Goal: Task Accomplishment & Management: Manage account settings

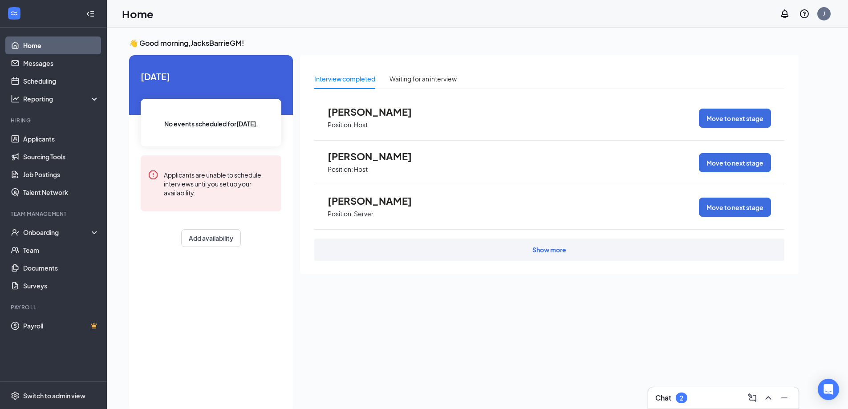
click at [674, 399] on div "Chat 2" at bounding box center [671, 397] width 32 height 11
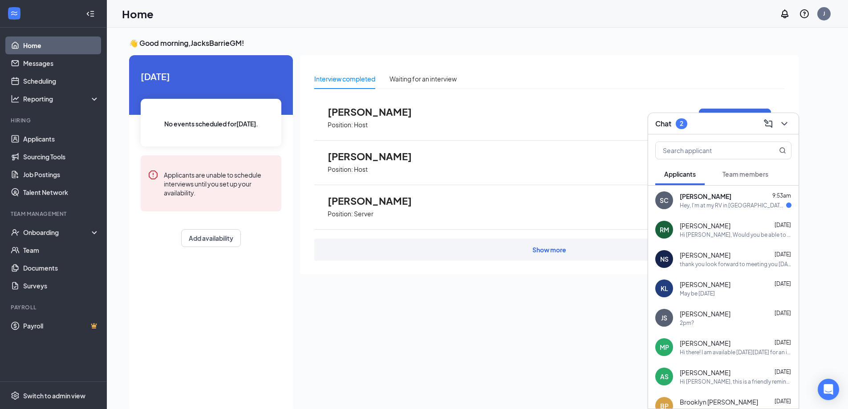
click at [686, 202] on div "Hey, I'm at my RV in [GEOGRAPHIC_DATA], NS at the moment, I'm available to Zoom…" at bounding box center [732, 206] width 106 height 8
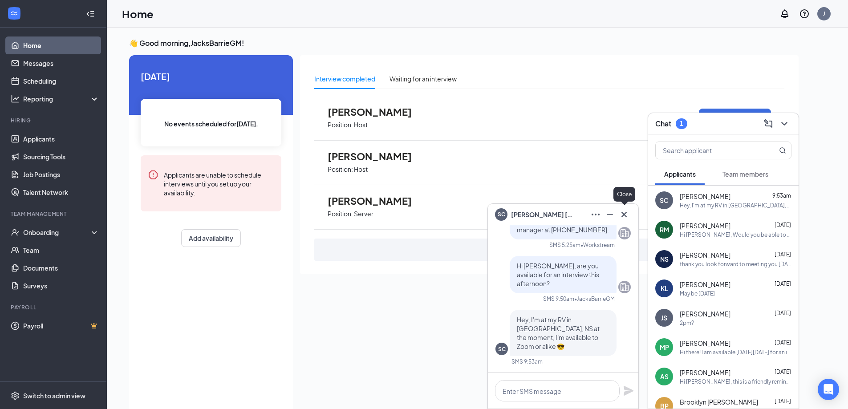
click at [619, 213] on icon "Cross" at bounding box center [623, 214] width 11 height 11
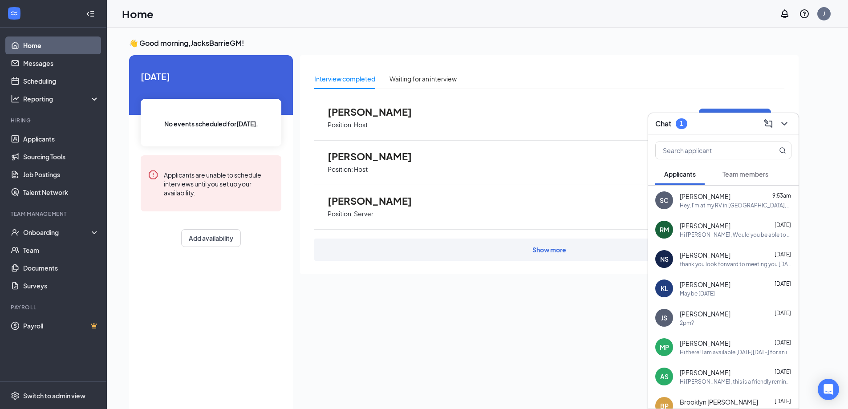
click at [779, 124] on icon "ChevronDown" at bounding box center [784, 123] width 11 height 11
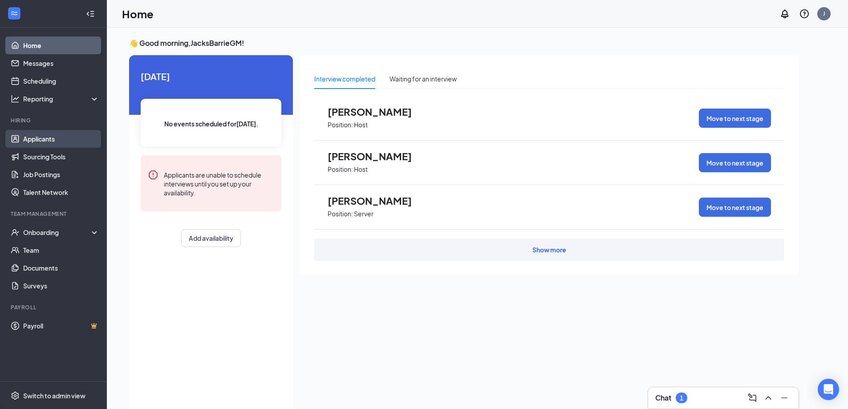
click at [37, 140] on link "Applicants" at bounding box center [61, 139] width 76 height 18
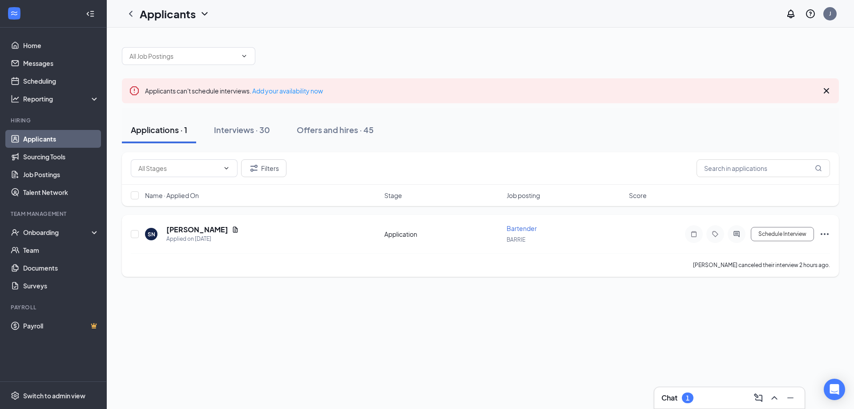
click at [828, 231] on icon "Ellipses" at bounding box center [825, 234] width 11 height 11
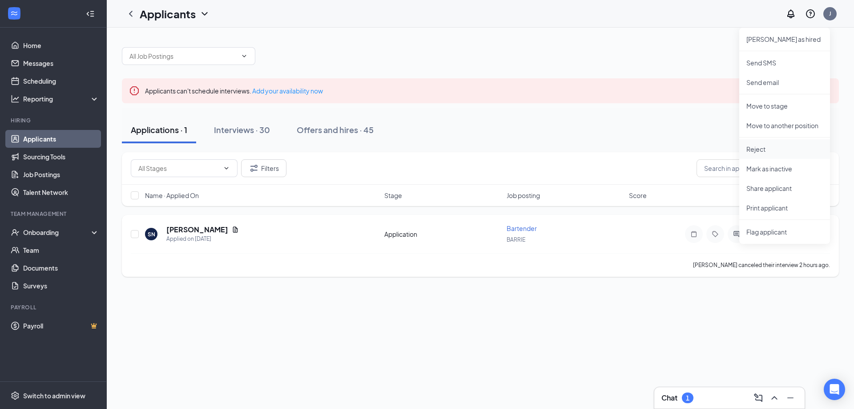
click at [762, 157] on li "Reject" at bounding box center [784, 149] width 91 height 20
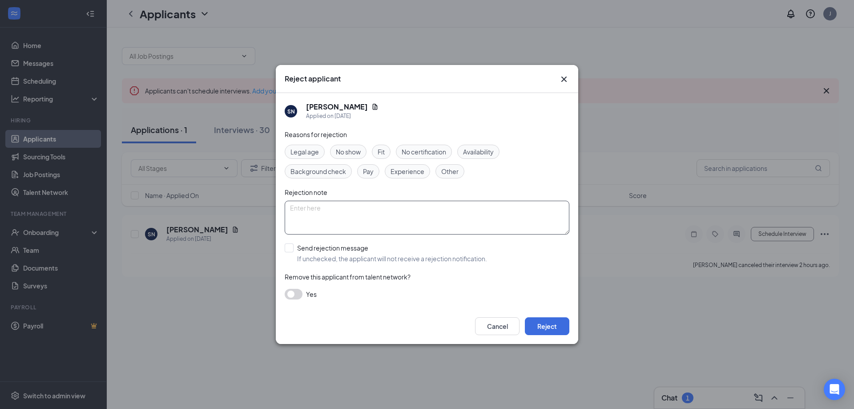
click at [346, 219] on textarea at bounding box center [427, 218] width 285 height 34
click at [354, 152] on span "No show" at bounding box center [348, 152] width 25 height 10
click at [556, 326] on button "Reject" at bounding box center [547, 326] width 44 height 18
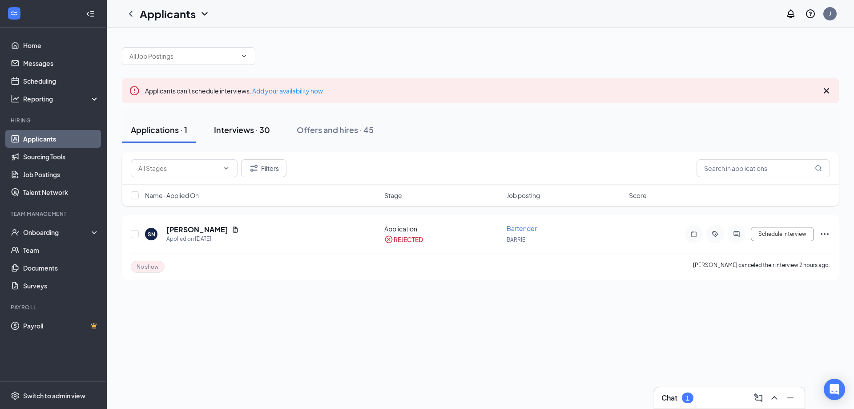
click at [250, 132] on div "Interviews · 30" at bounding box center [242, 129] width 56 height 11
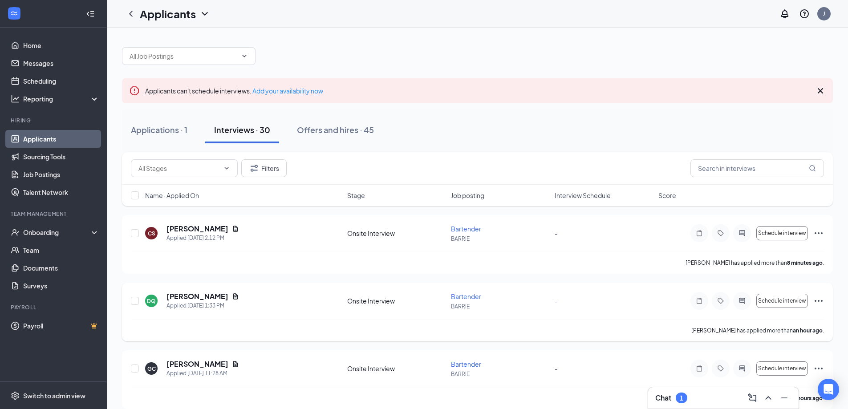
scroll to position [44, 0]
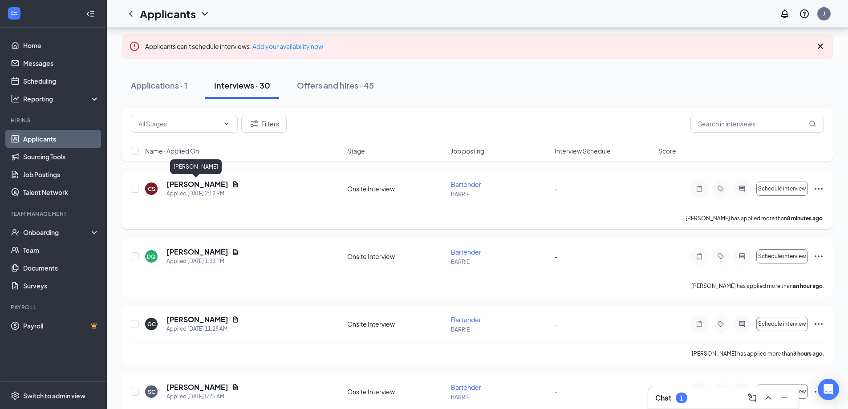
click at [181, 187] on h5 "[PERSON_NAME]" at bounding box center [197, 184] width 62 height 10
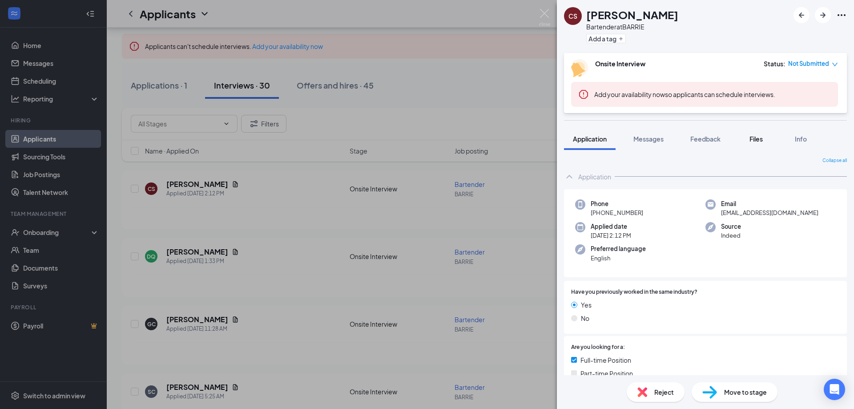
click at [759, 136] on span "Files" at bounding box center [756, 139] width 13 height 8
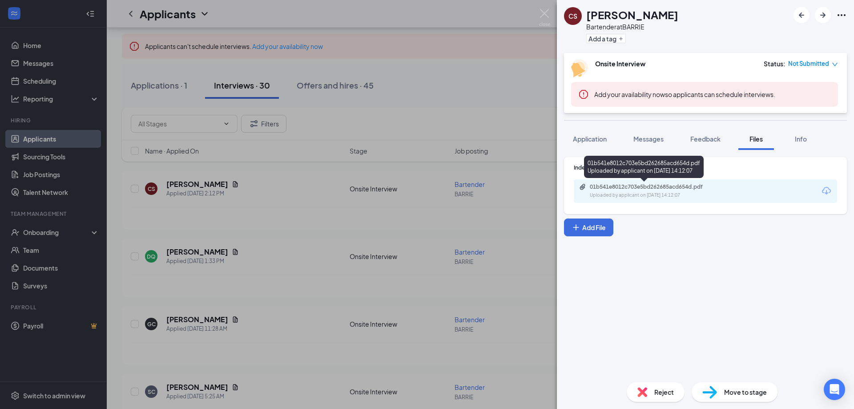
click at [611, 193] on div "Uploaded by applicant on [DATE] 14:12:07" at bounding box center [656, 195] width 133 height 7
click at [323, 184] on div "CS [PERSON_NAME] Bartender at BARRIE Add a tag Onsite Interview Status : Not Su…" at bounding box center [427, 204] width 854 height 409
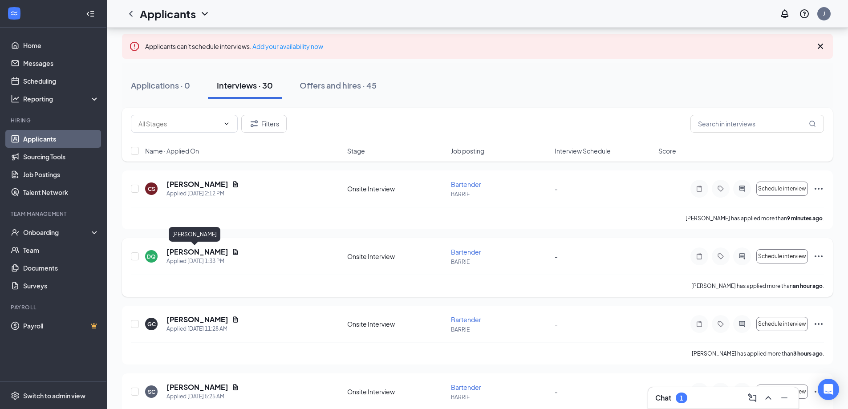
click at [184, 255] on h5 "[PERSON_NAME]" at bounding box center [197, 252] width 62 height 10
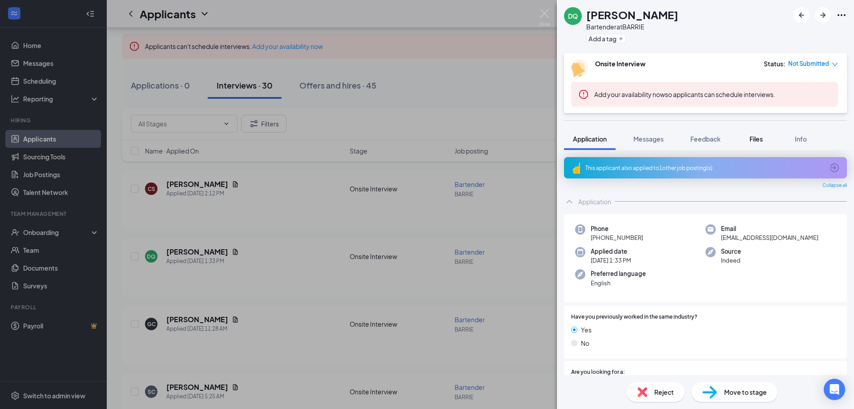
click at [759, 140] on span "Files" at bounding box center [756, 139] width 13 height 8
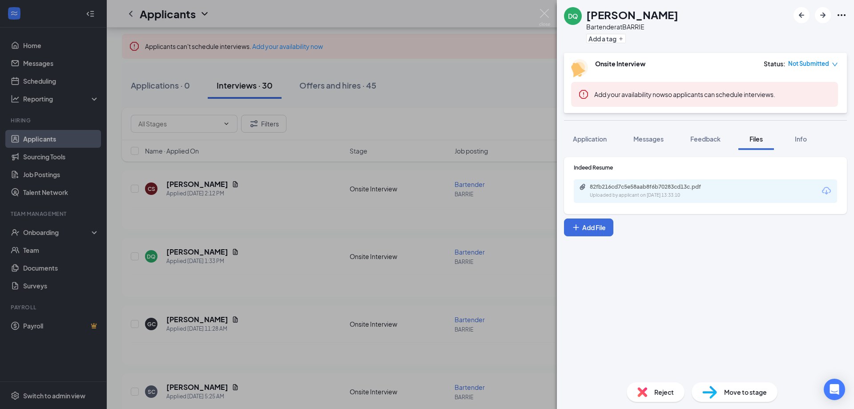
click at [677, 182] on div "82fb216cd7c5e58aab8f6b70283cd13c.pdf Uploaded by applicant on [DATE] 13:33:10" at bounding box center [705, 191] width 263 height 24
click at [623, 190] on div "82fb216cd7c5e58aab8f6b70283cd13c.pdf" at bounding box center [652, 186] width 125 height 7
click at [316, 292] on div "DQ [PERSON_NAME] Bartender at BARRIE Add a tag Onsite Interview Status : Not Su…" at bounding box center [427, 204] width 854 height 409
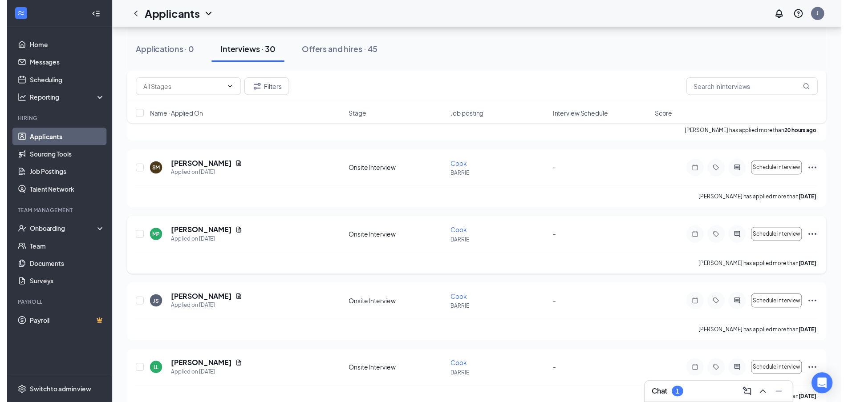
scroll to position [484, 0]
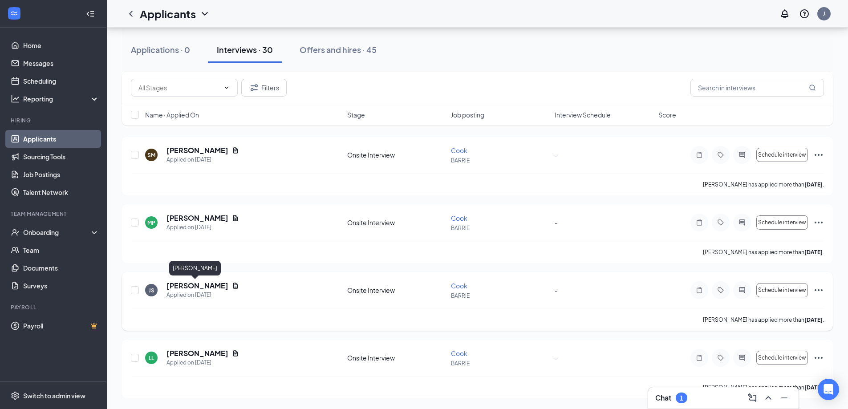
click at [187, 284] on h5 "[PERSON_NAME]" at bounding box center [197, 286] width 62 height 10
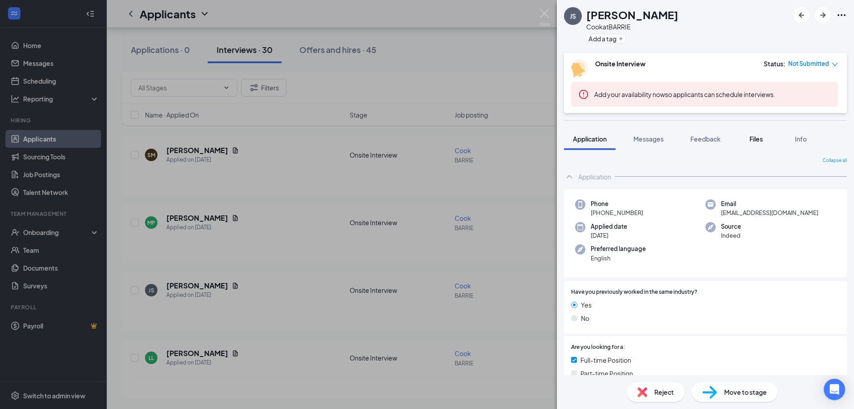
click at [755, 140] on span "Files" at bounding box center [756, 139] width 13 height 8
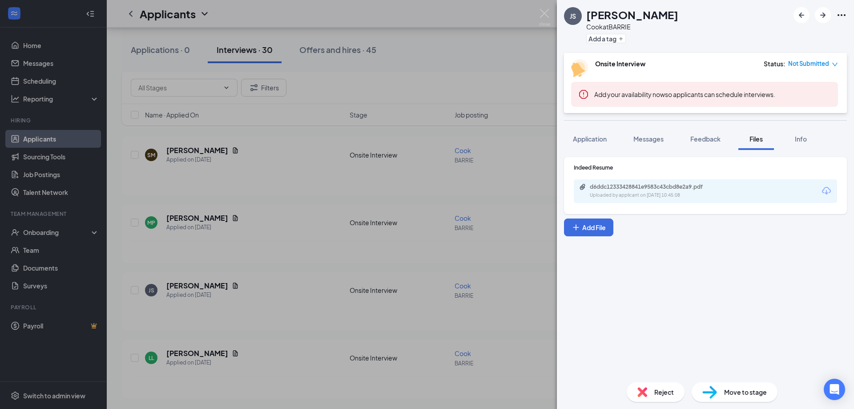
click at [446, 57] on div "JS [PERSON_NAME] Cook at BARRIE Add a tag Onsite Interview Status : Not Submitt…" at bounding box center [427, 204] width 854 height 409
